Goal: Find specific page/section: Find specific page/section

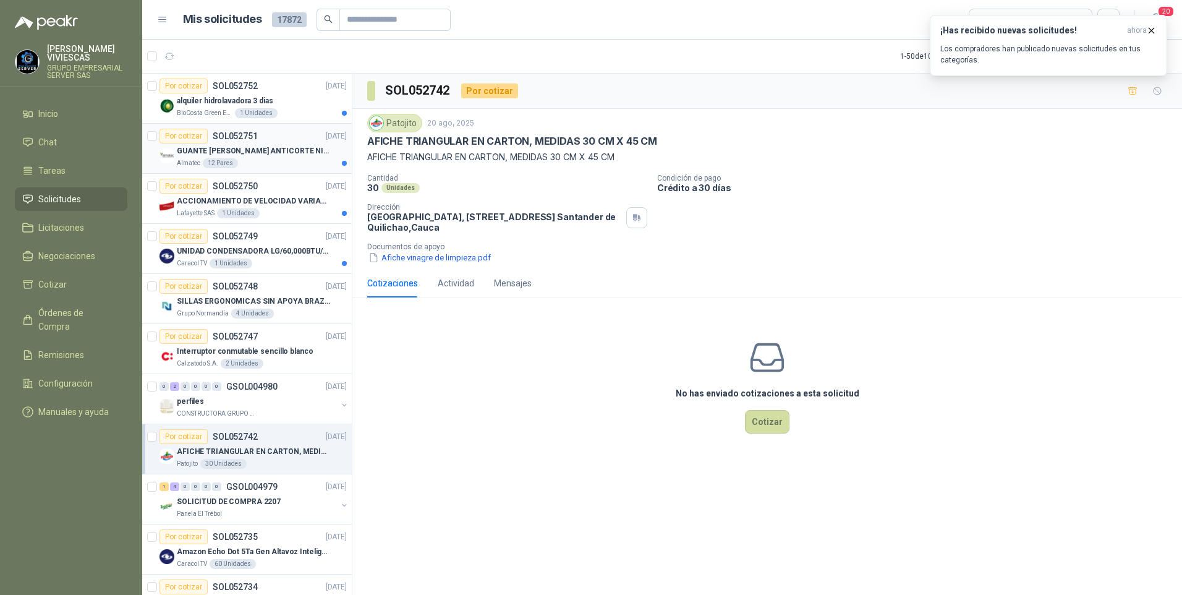
click at [264, 151] on p "GUANTE [PERSON_NAME] ANTICORTE NIV 5 TALLA L" at bounding box center [254, 151] width 154 height 12
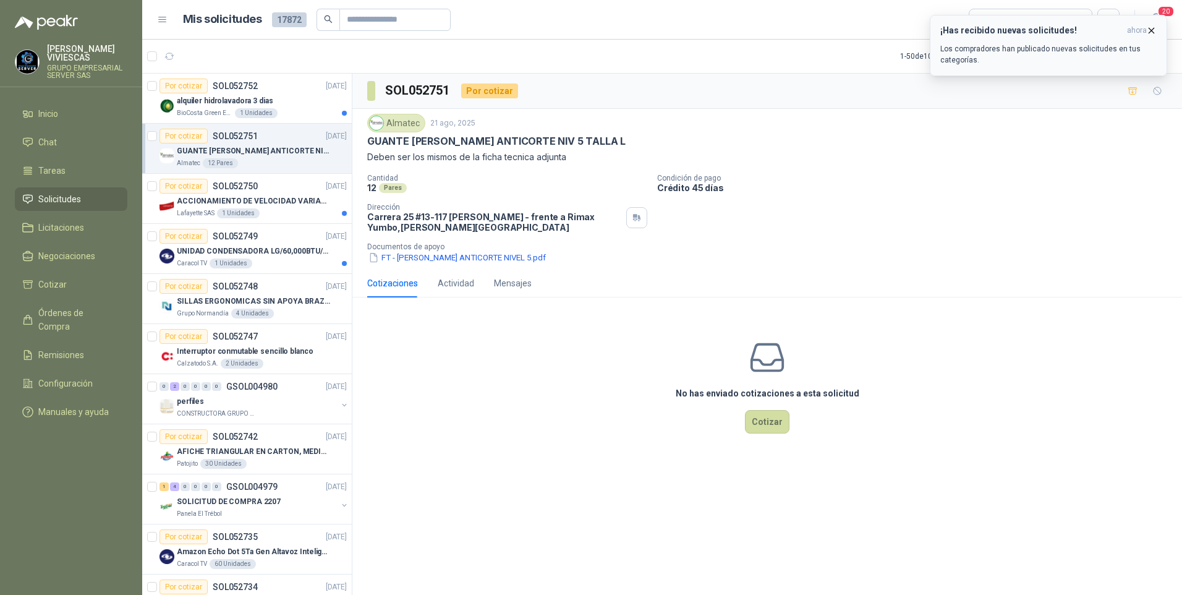
click at [1152, 32] on icon "button" at bounding box center [1151, 30] width 11 height 11
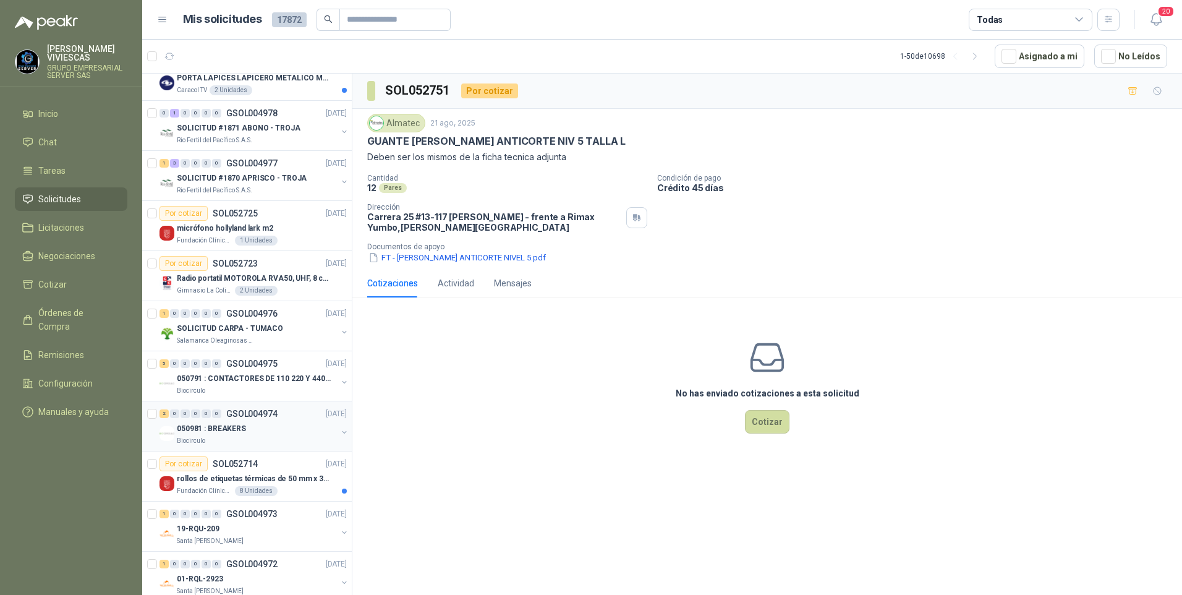
scroll to position [804, 0]
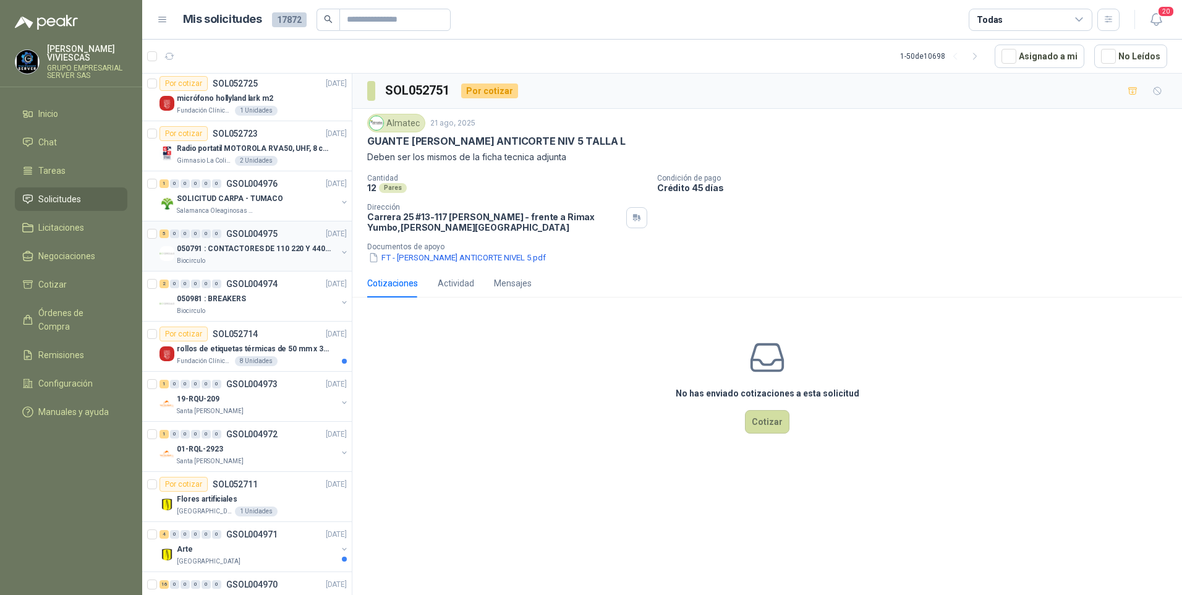
click at [242, 244] on p "050791 : CONTACTORES DE 110 220 Y 440 V" at bounding box center [254, 249] width 154 height 12
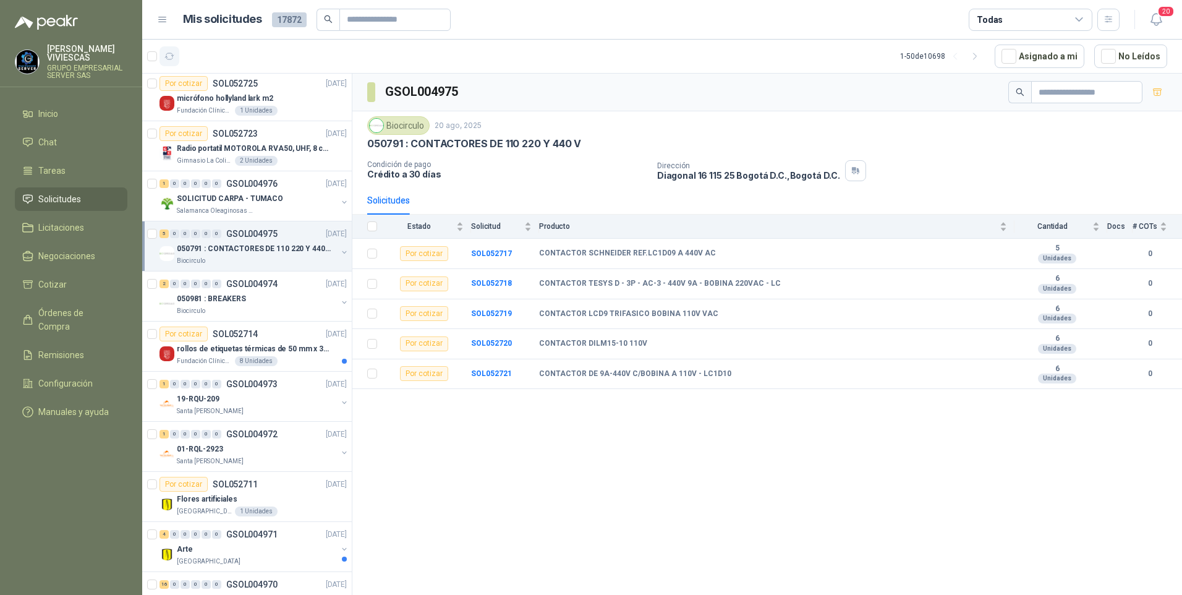
click at [163, 47] on button "button" at bounding box center [170, 56] width 20 height 20
